Goal: Information Seeking & Learning: Learn about a topic

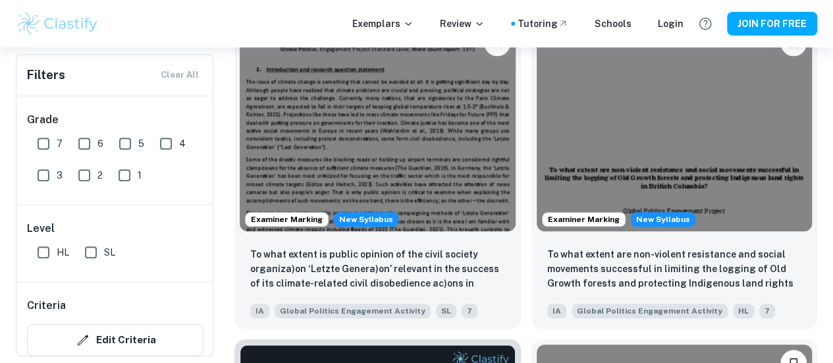
scroll to position [524, 0]
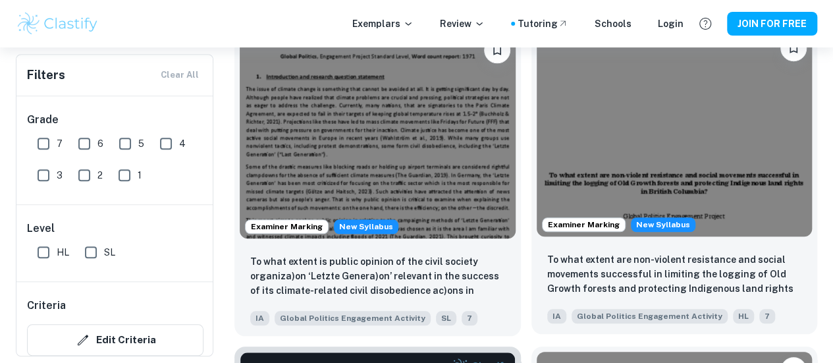
click at [537, 109] on img at bounding box center [675, 133] width 276 height 207
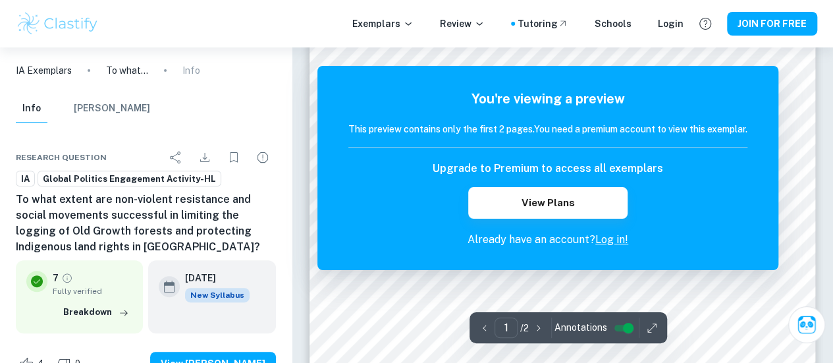
scroll to position [158, 0]
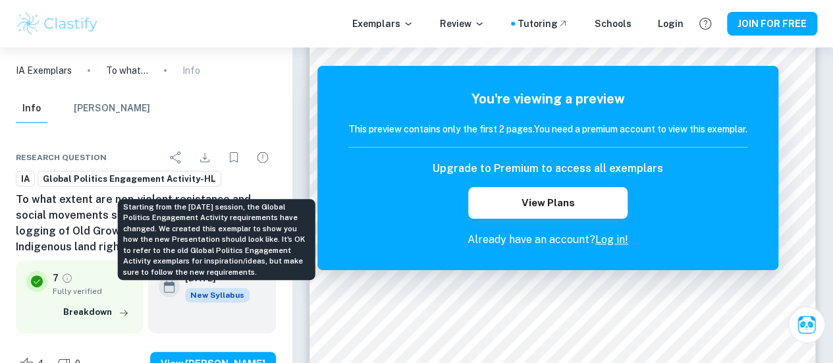
click at [209, 293] on span "New Syllabus" at bounding box center [217, 295] width 65 height 14
click at [209, 276] on div "Starting from the May 2026 session, the Global Politics Engagement Activity req…" at bounding box center [217, 240] width 198 height 82
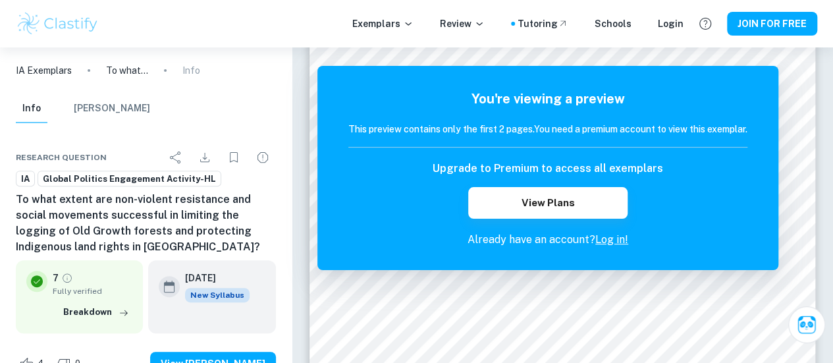
click at [168, 286] on icon at bounding box center [169, 286] width 16 height 16
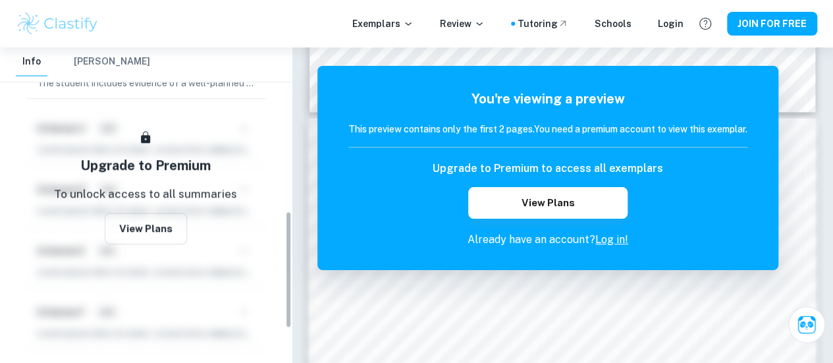
scroll to position [438, 0]
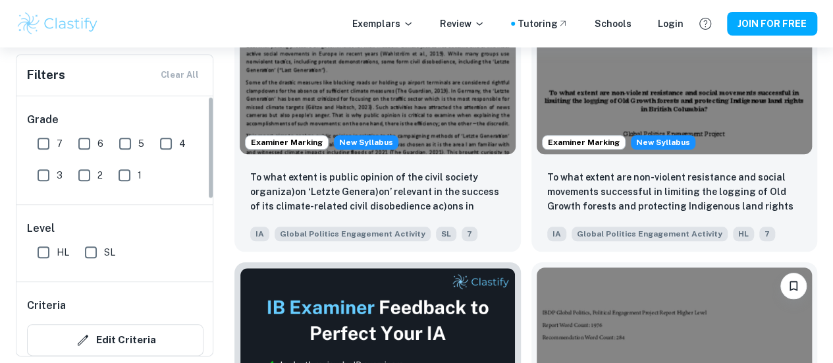
drag, startPoint x: 211, startPoint y: 122, endPoint x: 200, endPoint y: -42, distance: 164.3
